Goal: Answer question/provide support: Share knowledge or assist other users

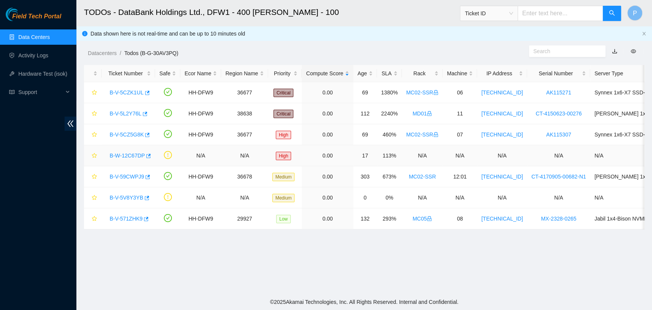
click at [131, 156] on div "B-W-12C67DP" at bounding box center [128, 155] width 45 height 12
click at [131, 156] on link "B-W-12C67DP" at bounding box center [127, 155] width 35 height 6
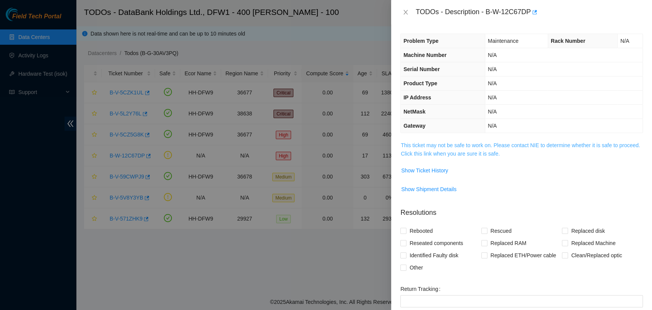
click at [469, 150] on link "This ticket may not be safe to work on. Please contact NIE to determine whether…" at bounding box center [520, 149] width 239 height 15
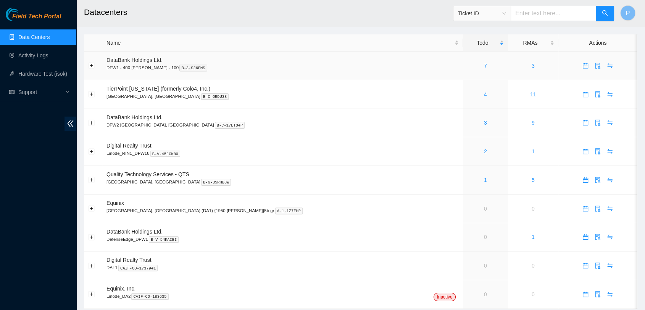
click at [463, 74] on td "7" at bounding box center [485, 66] width 45 height 29
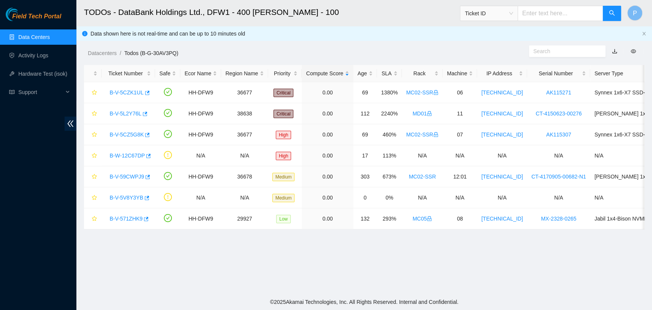
click at [34, 37] on link "Data Centers" at bounding box center [33, 37] width 31 height 6
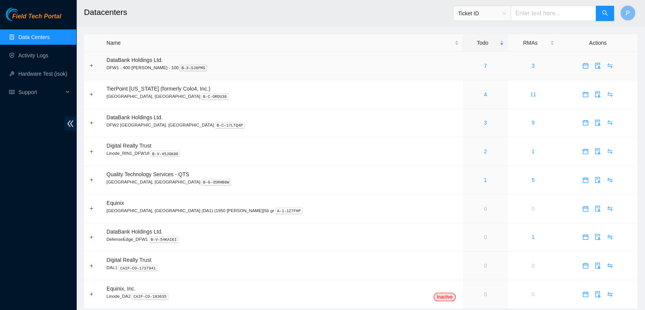
click at [463, 60] on td "7" at bounding box center [485, 66] width 45 height 29
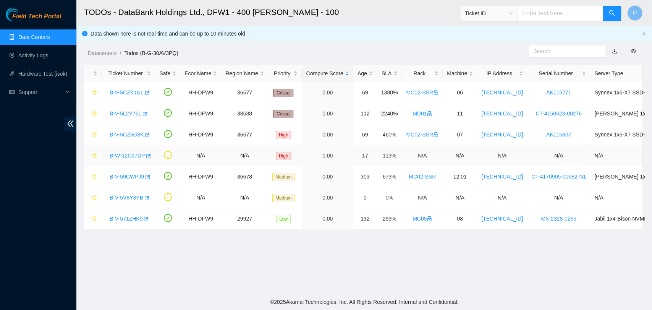
click at [112, 154] on link "B-W-12C67DP" at bounding box center [127, 155] width 35 height 6
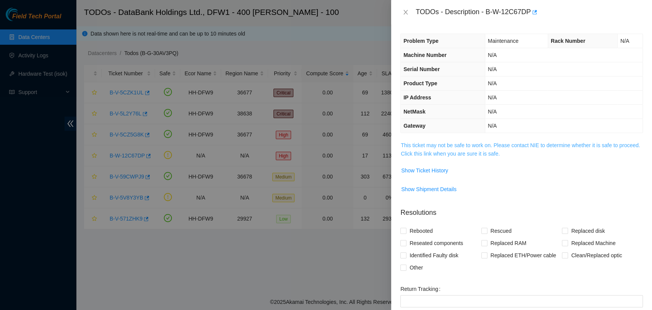
click at [454, 156] on link "This ticket may not be safe to work on. Please contact NIE to determine whether…" at bounding box center [520, 149] width 239 height 15
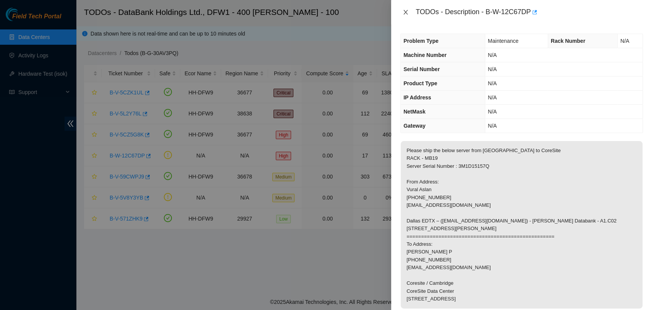
click at [407, 11] on icon "close" at bounding box center [406, 12] width 6 height 6
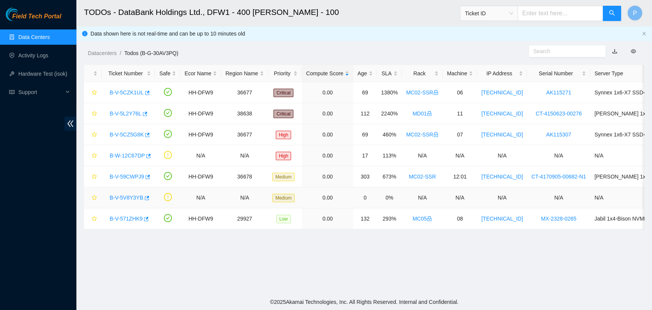
click at [125, 194] on link "B-V-5V8Y3YB" at bounding box center [127, 197] width 34 height 6
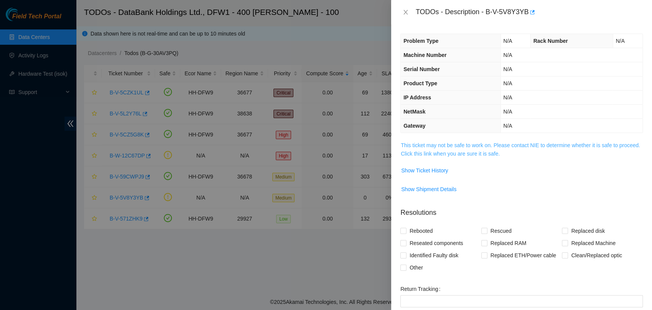
click at [508, 154] on link "This ticket may not be safe to work on. Please contact NIE to determine whether…" at bounding box center [520, 149] width 239 height 15
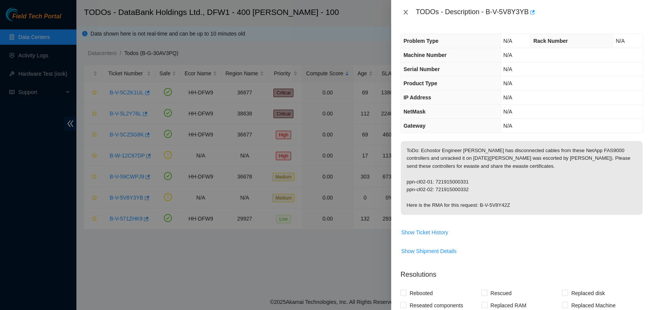
click at [403, 12] on icon "close" at bounding box center [406, 12] width 6 height 6
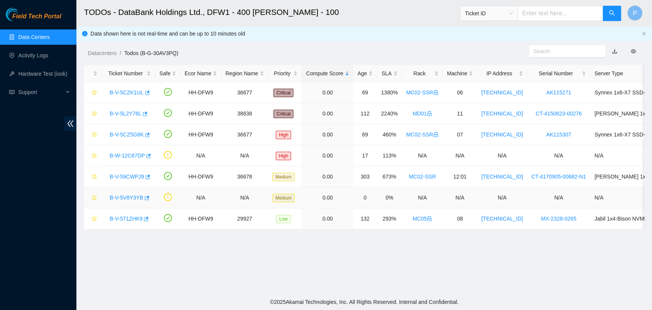
click at [124, 197] on link "B-V-5V8Y3YB" at bounding box center [127, 197] width 34 height 6
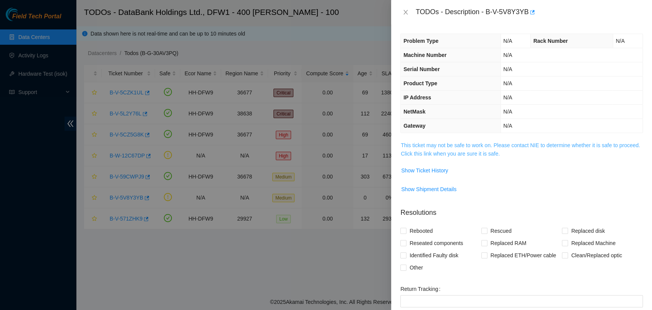
click at [501, 144] on link "This ticket may not be safe to work on. Please contact NIE to determine whether…" at bounding box center [520, 149] width 239 height 15
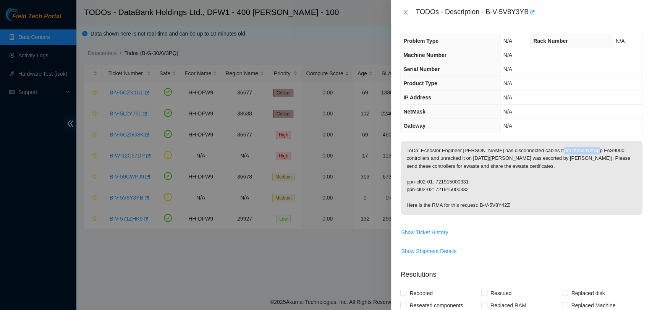
drag, startPoint x: 552, startPoint y: 150, endPoint x: 589, endPoint y: 151, distance: 37.1
click at [589, 151] on p "ToDo: Echostor Engineer [PERSON_NAME] has disconnected cables from these NetApp…" at bounding box center [522, 178] width 242 height 74
copy p "NetApp FAS9000"
click at [457, 178] on p "ToDo: Echostor Engineer [PERSON_NAME] has disconnected cables from these NetApp…" at bounding box center [522, 178] width 242 height 74
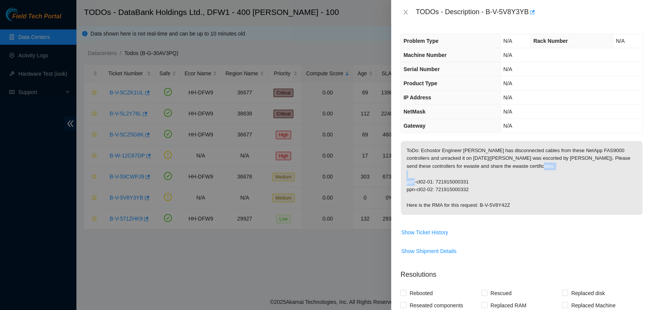
copy p "721915000331"
click at [464, 189] on p "ToDo: Echostor Engineer [PERSON_NAME] has disconnected cables from these NetApp…" at bounding box center [522, 178] width 242 height 74
copy p "721915000332"
click at [404, 12] on icon "close" at bounding box center [406, 12] width 6 height 6
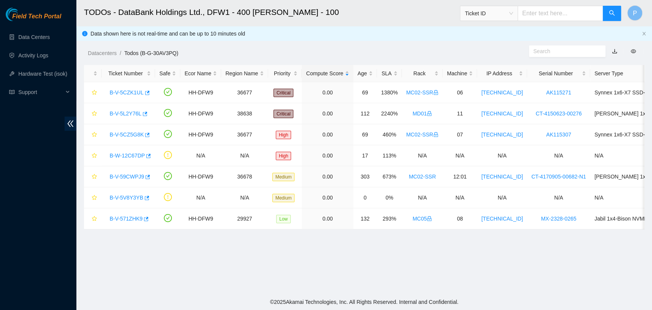
click at [542, 13] on input "text" at bounding box center [561, 13] width 86 height 15
type input "B-V-5VAEYRB"
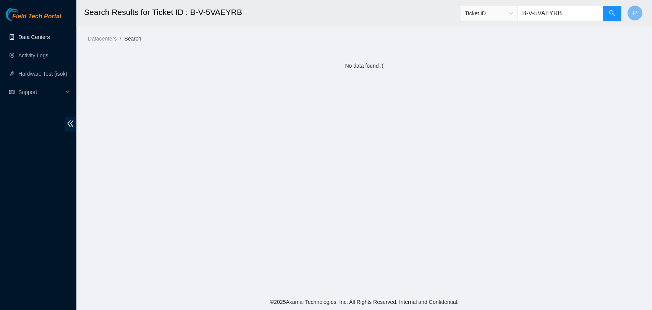
click at [50, 40] on link "Data Centers" at bounding box center [33, 37] width 31 height 6
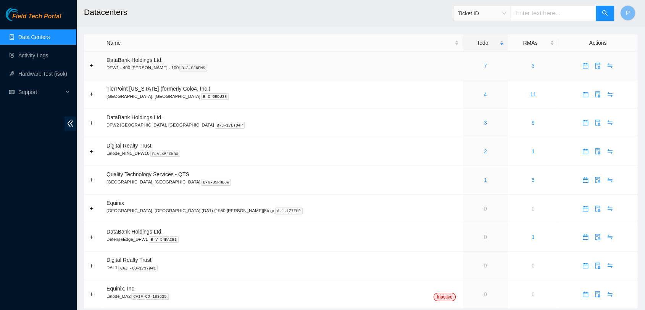
click at [463, 72] on td "7" at bounding box center [485, 66] width 45 height 29
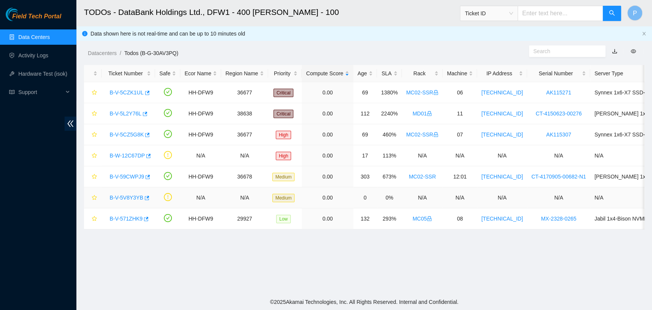
click at [131, 196] on link "B-V-5V8Y3YB" at bounding box center [127, 197] width 34 height 6
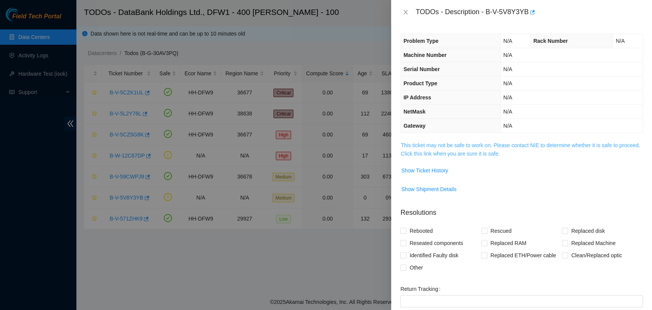
click at [473, 147] on link "This ticket may not be safe to work on. Please contact NIE to determine whether…" at bounding box center [520, 149] width 239 height 15
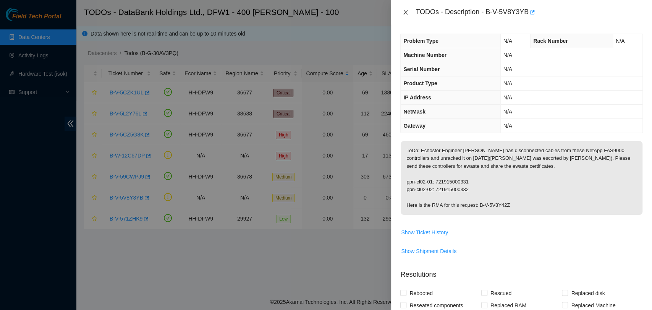
click at [405, 13] on icon "close" at bounding box center [406, 12] width 4 height 5
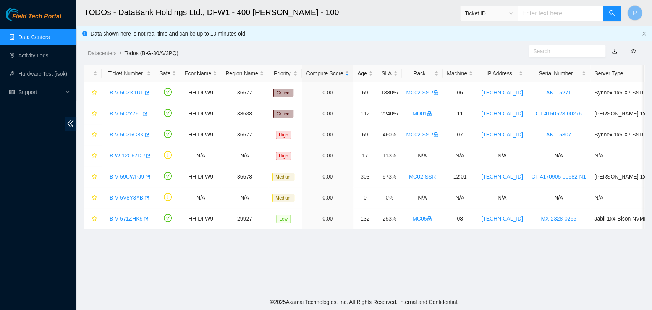
click at [25, 65] on ul "Data Centers Activity Logs Hardware Test (isok) Support" at bounding box center [38, 64] width 76 height 73
click at [35, 58] on link "Activity Logs" at bounding box center [33, 55] width 30 height 6
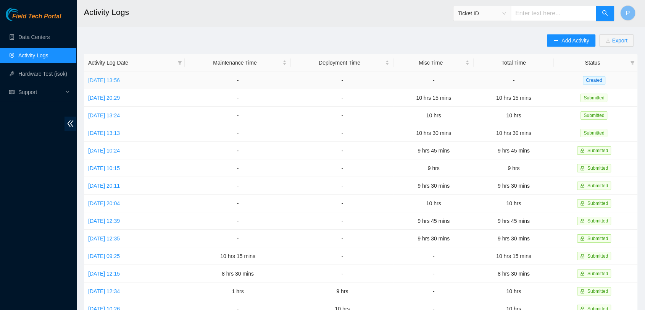
click at [120, 80] on link "Mon, 08 Sep 2025 13:56" at bounding box center [104, 80] width 32 height 6
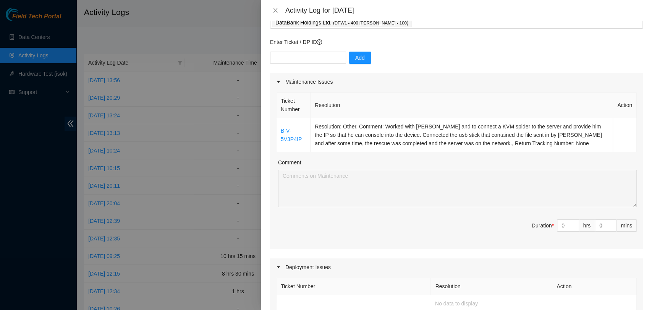
scroll to position [49, 0]
click at [557, 224] on input "0" at bounding box center [567, 224] width 21 height 11
type input "20"
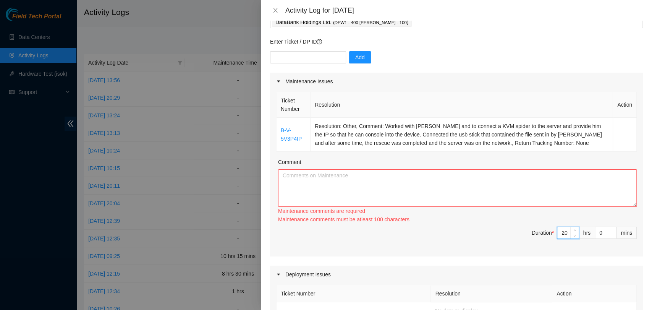
click at [560, 233] on input "20" at bounding box center [567, 232] width 21 height 11
type input "2"
click at [577, 188] on textarea "Comment" at bounding box center [457, 187] width 359 height 37
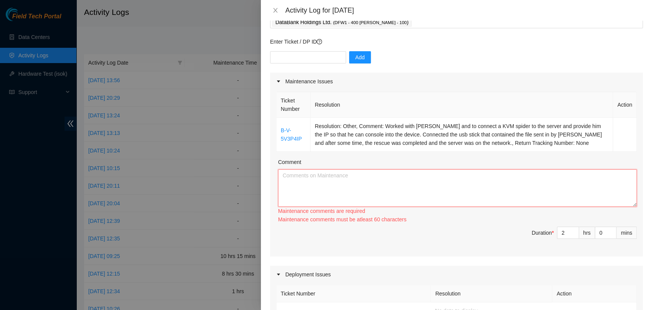
paste textarea "Worked with Anand to connect a KVM spider to the server and provided him with t…"
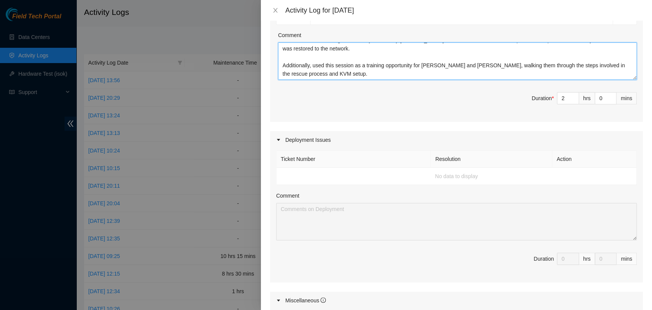
scroll to position [0, 0]
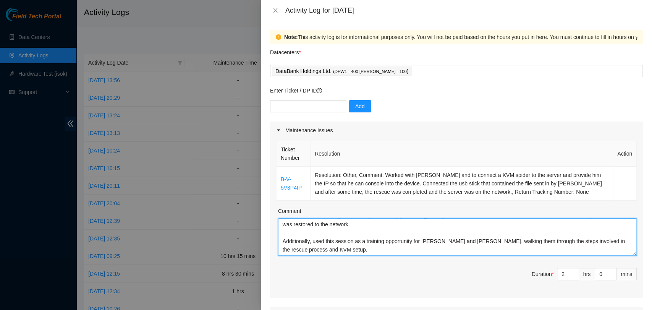
type textarea "Worked with Anand to connect a KVM spider to the server and provided him with t…"
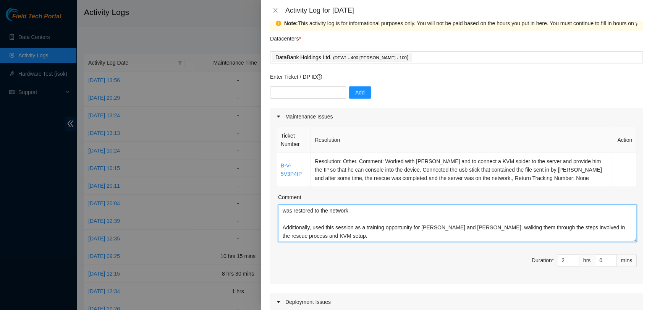
scroll to position [3, 0]
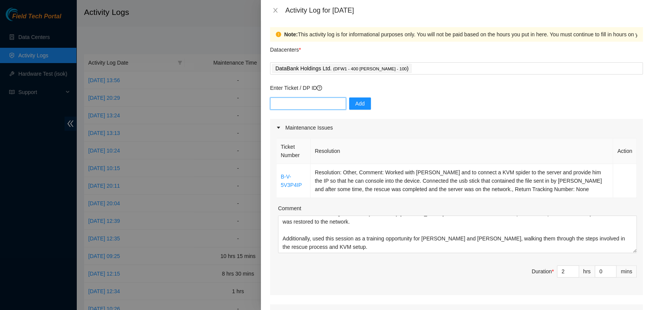
click at [317, 101] on input "text" at bounding box center [308, 103] width 76 height 12
paste input "DP84786"
click at [317, 101] on input "DP84786" at bounding box center [308, 103] width 76 height 12
type input "DP84786"
click at [355, 105] on span "Add" at bounding box center [360, 103] width 10 height 8
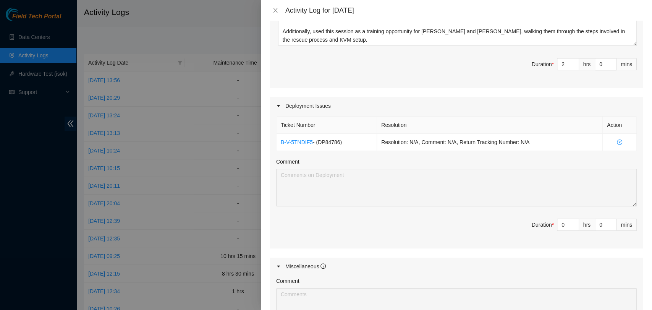
scroll to position [225, 0]
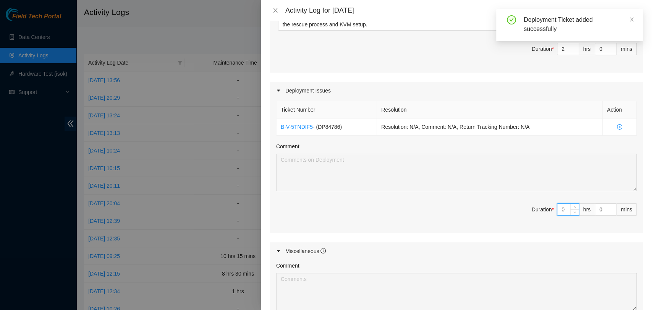
click at [557, 210] on input "0" at bounding box center [567, 209] width 21 height 11
click at [562, 209] on input "0" at bounding box center [567, 209] width 21 height 11
type input "8"
type input "10"
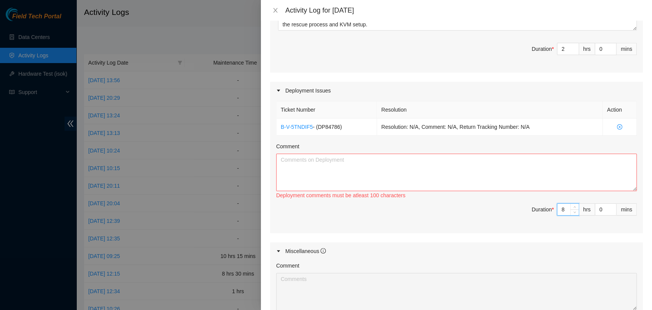
type input "8"
click at [568, 175] on textarea "Comment" at bounding box center [456, 172] width 361 height 37
paste textarea "Trained and worked along with James and Joshua in assisting Ledcor tech Dane in…"
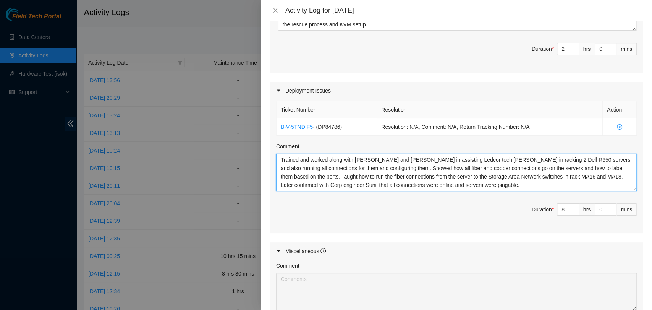
click at [396, 158] on textarea "Trained and worked along with James and Joshua in assisting Ledcor tech Dane in…" at bounding box center [456, 172] width 361 height 37
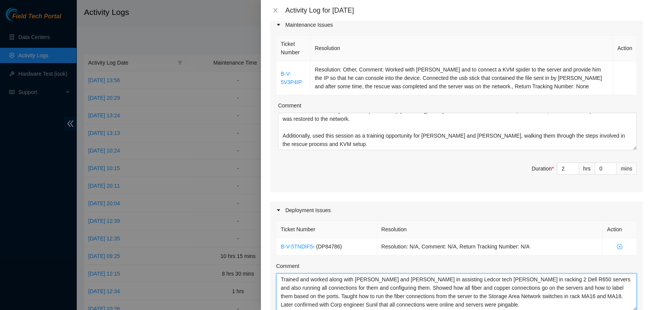
scroll to position [106, 0]
type textarea "Trained and worked along with James and Joshua in assisting Ledcor tech Dane in…"
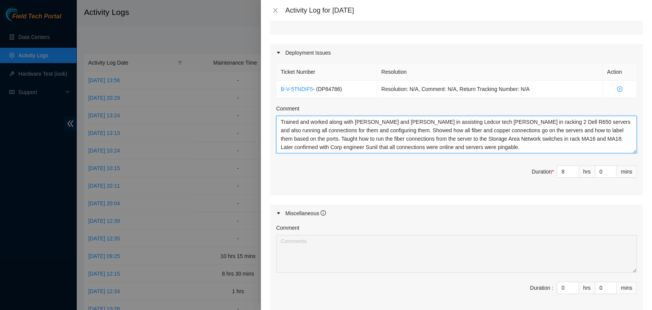
scroll to position [280, 0]
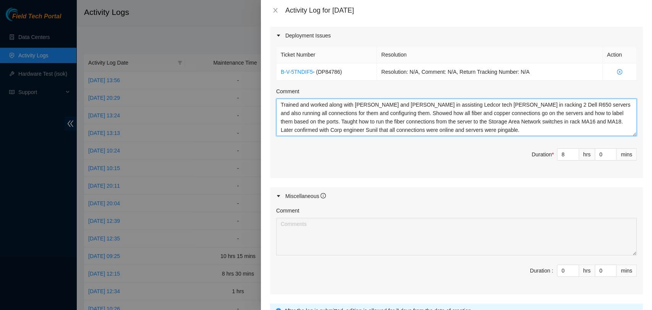
drag, startPoint x: 459, startPoint y: 127, endPoint x: 269, endPoint y: 96, distance: 192.4
click at [269, 96] on div "Note: This activity log is for informational purposes only. You will not be pai…" at bounding box center [456, 165] width 391 height 289
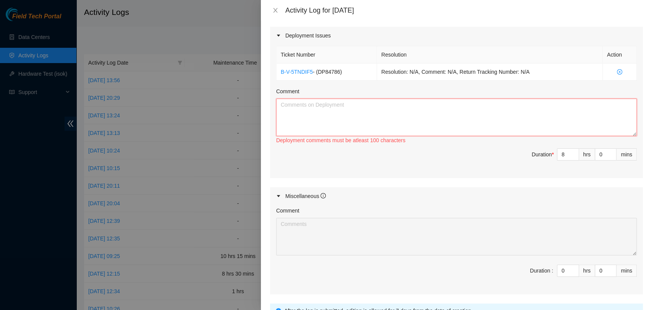
paste textarea "Trained and collaborated with James and Joshua to assist Ledcor technician Dane…"
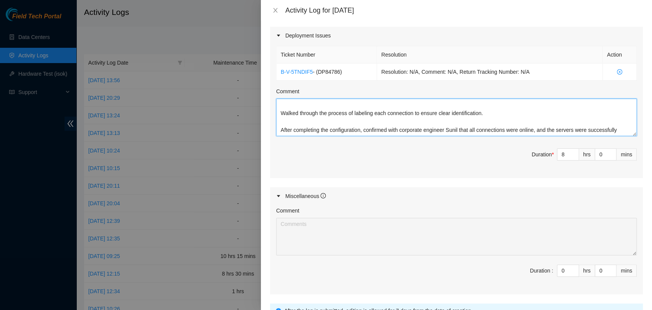
scroll to position [347, 0]
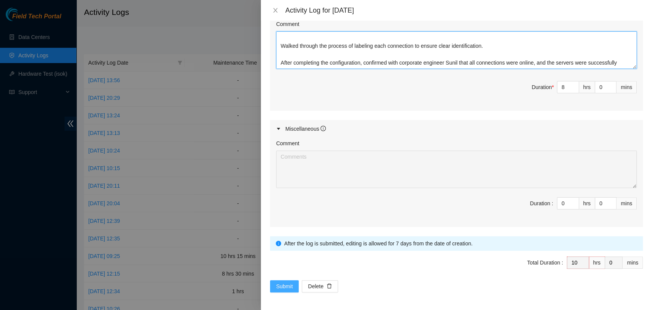
type textarea "Trained and collaborated with James and Joshua to assist Ledcor technician Dane…"
click at [272, 283] on button "Submit" at bounding box center [284, 286] width 29 height 12
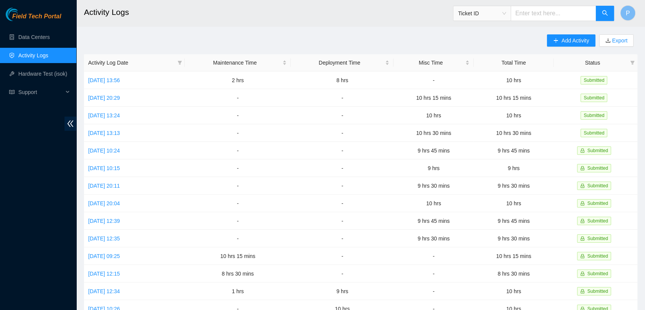
click at [51, 29] on ul "Data Centers Activity Logs Hardware Test (isok) Support" at bounding box center [38, 64] width 76 height 73
click at [50, 34] on link "Data Centers" at bounding box center [33, 37] width 31 height 6
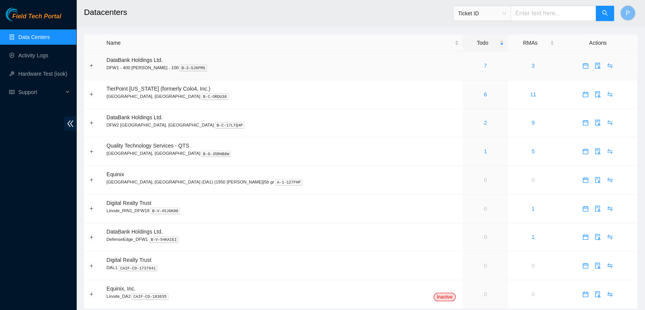
click at [468, 62] on div "7" at bounding box center [486, 65] width 37 height 8
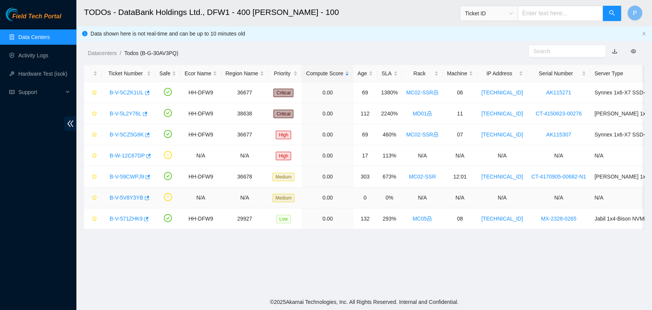
click at [138, 198] on link "B-V-5V8Y3YB" at bounding box center [127, 197] width 34 height 6
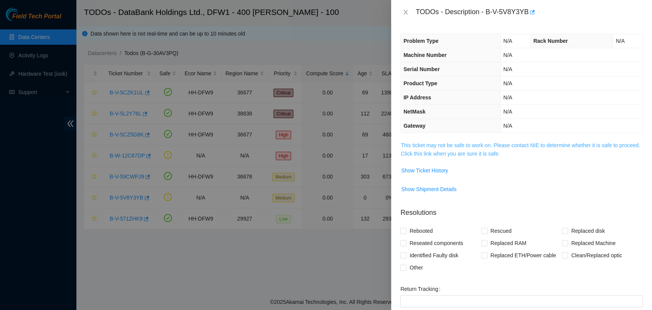
click at [535, 146] on link "This ticket may not be safe to work on. Please contact NIE to determine whether…" at bounding box center [520, 149] width 239 height 15
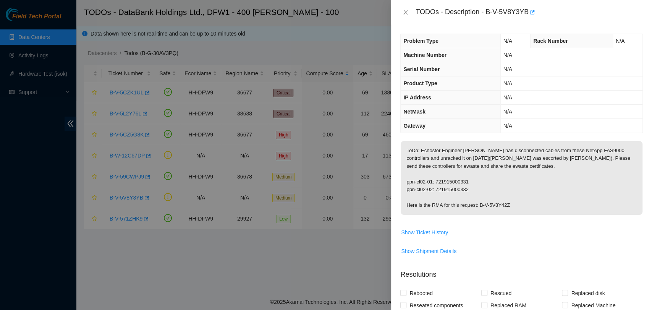
scroll to position [154, 0]
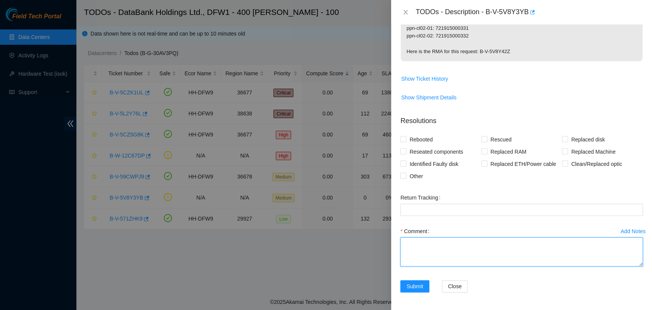
click at [447, 261] on textarea "Comment" at bounding box center [521, 251] width 243 height 29
paste textarea "NetApp FAS9000 was unracked and packed up for E-waste"
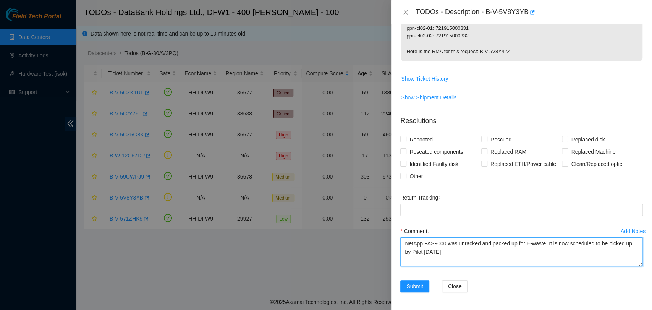
scroll to position [6, 0]
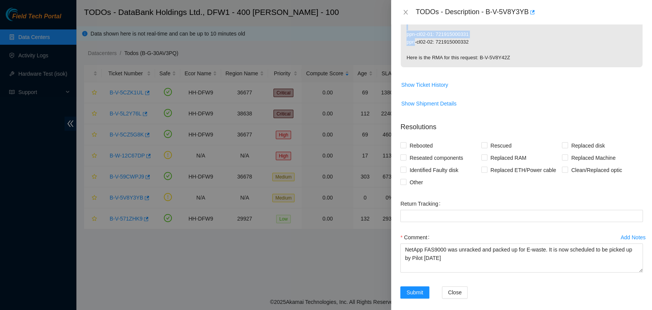
drag, startPoint x: 471, startPoint y: 34, endPoint x: 399, endPoint y: 30, distance: 71.6
click at [399, 30] on div "Problem Type N/A Rack Number N/A Machine Number N/A Serial Number N/A Product T…" at bounding box center [521, 166] width 261 height 285
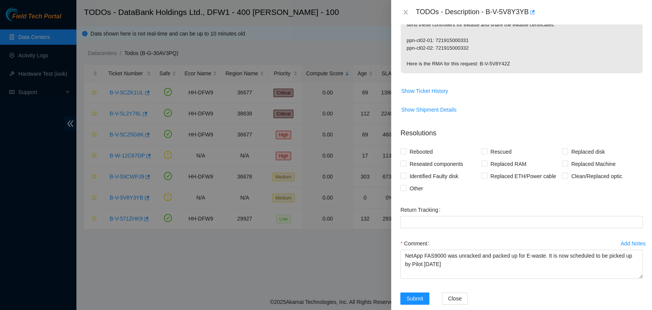
drag, startPoint x: 490, startPoint y: 58, endPoint x: 468, endPoint y: 47, distance: 24.9
click at [468, 47] on p "ToDo: Echostor Engineer [PERSON_NAME] has disconnected cables from these NetApp…" at bounding box center [522, 37] width 242 height 74
drag, startPoint x: 468, startPoint y: 47, endPoint x: 406, endPoint y: 39, distance: 61.7
click at [406, 39] on p "ToDo: Echostor Engineer [PERSON_NAME] has disconnected cables from these NetApp…" at bounding box center [522, 37] width 242 height 74
copy p "ppn-cl02-01: 721915000331 ppn-cl02-02: 721915000332"
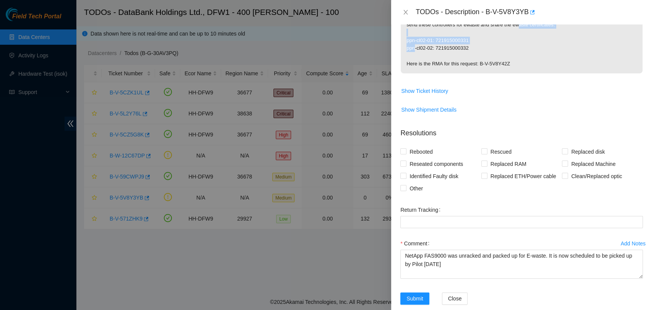
click at [406, 39] on p "ToDo: Echostor Engineer [PERSON_NAME] has disconnected cables from these NetApp…" at bounding box center [522, 37] width 242 height 74
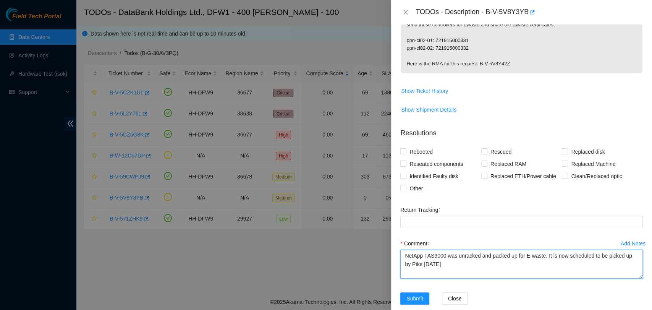
click at [408, 267] on textarea "NetApp FAS9000 was unracked and packed up for E-waste. It is now scheduled to b…" at bounding box center [521, 263] width 243 height 29
paste textarea "ppn-cl02-01: 721915000331 ppn-cl02-02: 721915000332"
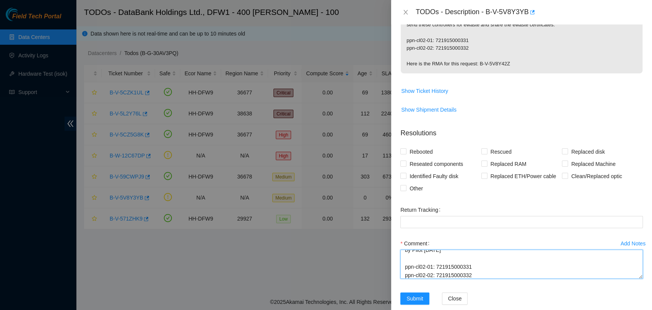
click at [408, 267] on textarea "NetApp FAS9000 was unracked and packed up for E-waste. It is now scheduled to b…" at bounding box center [521, 263] width 243 height 29
type textarea "NetApp FAS9000 was unracked and packed up for E-waste. It is now scheduled to b…"
click at [409, 301] on span "Submit" at bounding box center [414, 298] width 17 height 8
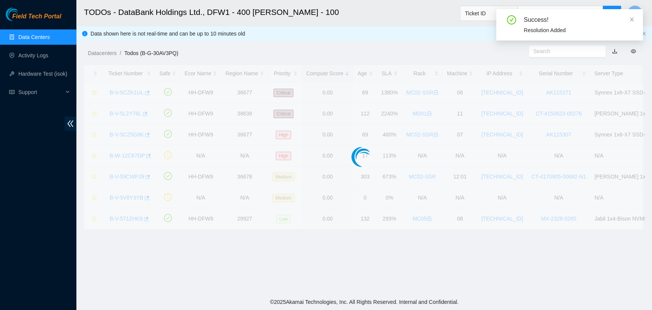
scroll to position [125, 0]
